Goal: Information Seeking & Learning: Learn about a topic

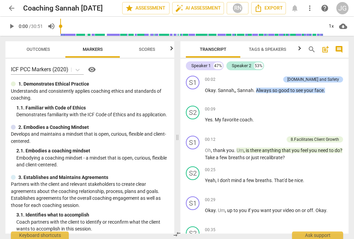
click at [11, 26] on span "play_arrow" at bounding box center [11, 26] width 8 height 8
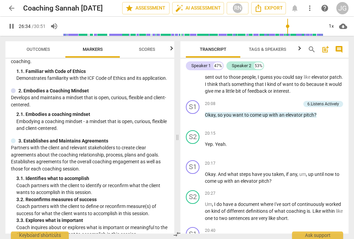
scroll to position [3336, 0]
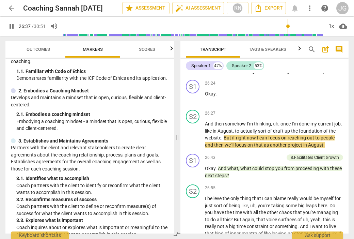
click at [311, 49] on span "search" at bounding box center [312, 49] width 8 height 8
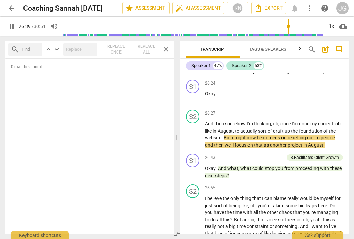
type input "1600"
type input "ob"
type input "1600"
type input "obe"
type input "1601"
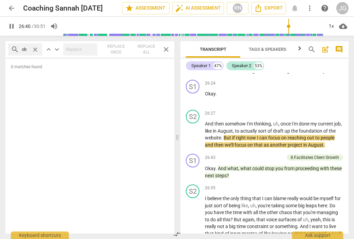
type input "obs"
type input "1601"
type input "obser"
type input "1601"
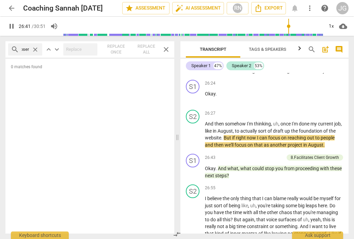
type input "observ"
type input "1602"
type input "observat"
type input "1602"
type input "observatio"
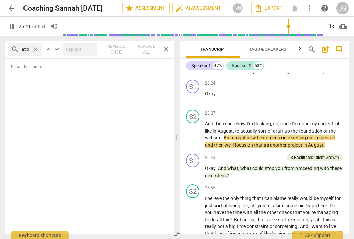
type input "1602"
type input "observation"
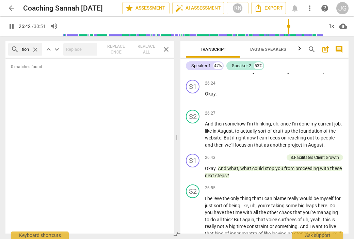
type input "1602"
type input "observation"
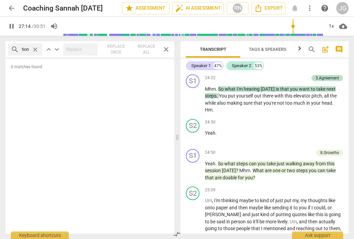
scroll to position [3036, 0]
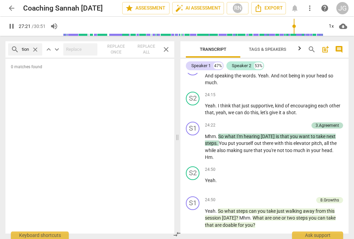
type input "1642"
type input "observati"
type input "1642"
type input "observat"
type input "1642"
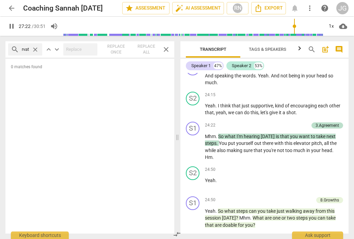
type input "observa"
type input "1643"
type input "observ"
type input "1643"
type input "observe"
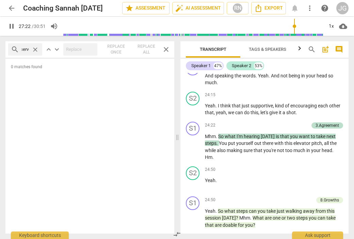
scroll to position [0, 8]
type input "1643"
type input "observe"
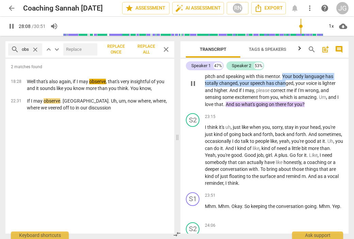
scroll to position [3643, 0]
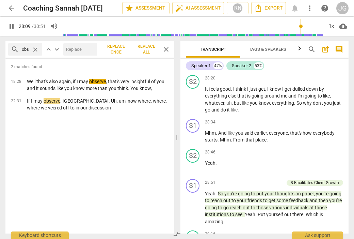
drag, startPoint x: 282, startPoint y: 143, endPoint x: 284, endPoint y: 149, distance: 6.5
click at [284, 149] on div "S1 play_arrow pause 00:02 + Add competency [DOMAIN_NAME] and Safety keyboard_ar…" at bounding box center [264, 153] width 168 height 160
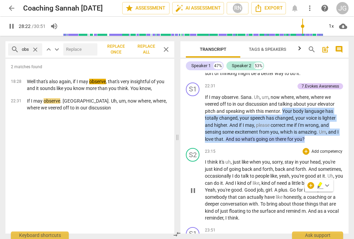
scroll to position [2836, 0]
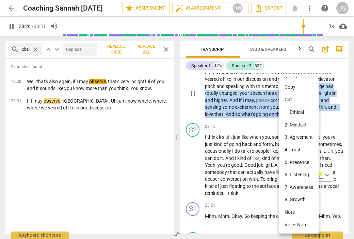
type input "1707"
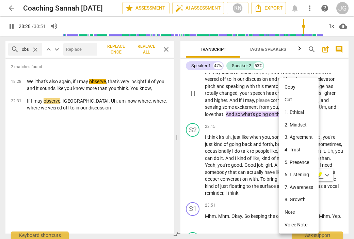
click at [244, 179] on div at bounding box center [177, 119] width 354 height 239
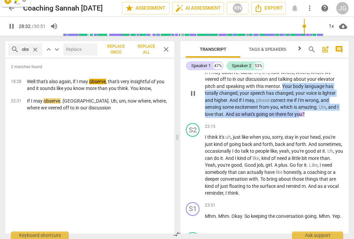
scroll to position [3747, 0]
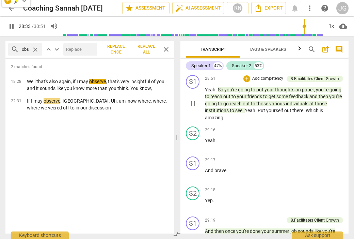
drag, startPoint x: 283, startPoint y: 155, endPoint x: 300, endPoint y: 185, distance: 35.0
click at [300, 185] on div "S1 play_arrow pause 00:02 + Add competency [DOMAIN_NAME] and Safety keyboard_ar…" at bounding box center [264, 153] width 168 height 160
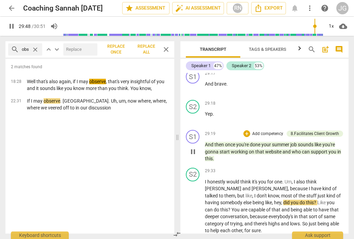
scroll to position [3803, 0]
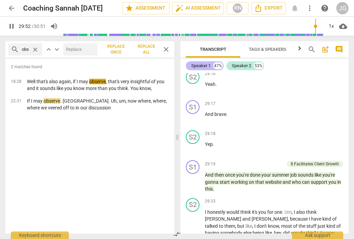
click at [209, 66] on div "Speaker 1" at bounding box center [200, 65] width 19 height 7
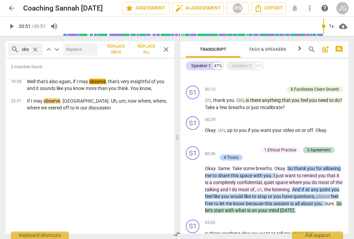
scroll to position [21, 0]
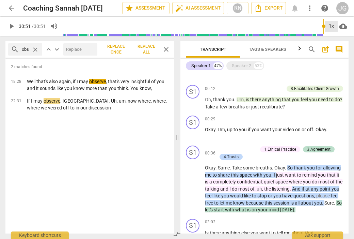
click at [327, 27] on div "1x" at bounding box center [331, 26] width 13 height 11
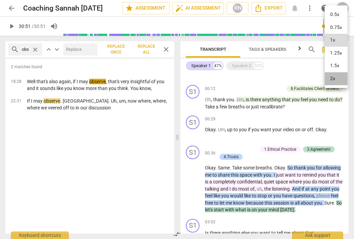
click at [333, 76] on li "2x" at bounding box center [336, 78] width 23 height 13
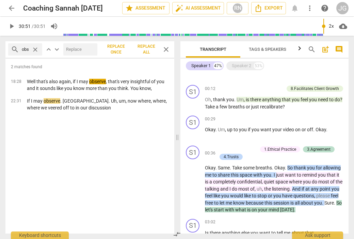
click at [12, 28] on span "play_arrow" at bounding box center [11, 26] width 8 height 8
click at [72, 30] on input "range" at bounding box center [191, 26] width 263 height 22
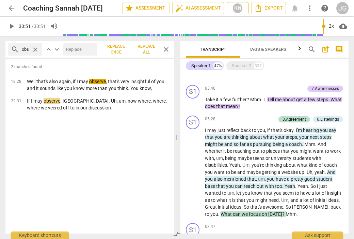
scroll to position [1642, 0]
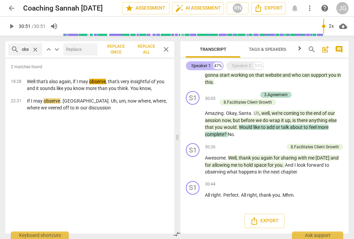
click at [211, 65] on div "Speaker 1 47%" at bounding box center [205, 65] width 38 height 9
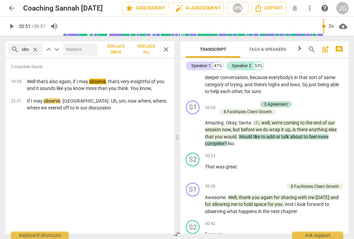
scroll to position [3967, 0]
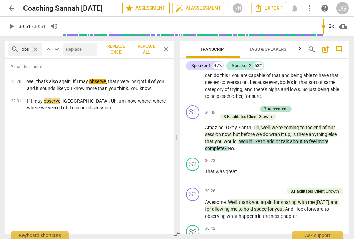
type input "1851"
